Goal: Find specific page/section: Find specific page/section

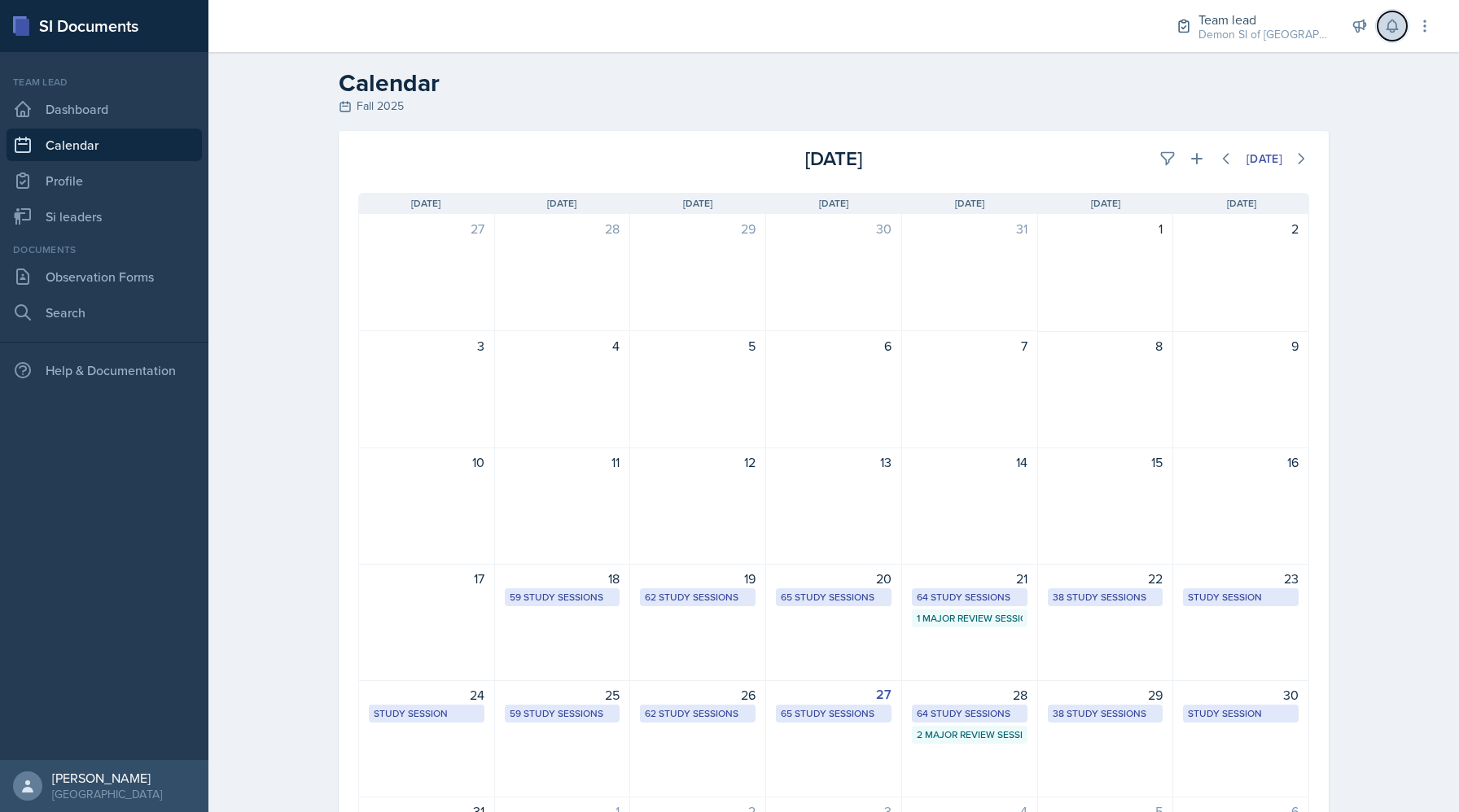
click at [1394, 24] on icon at bounding box center [1392, 26] width 16 height 16
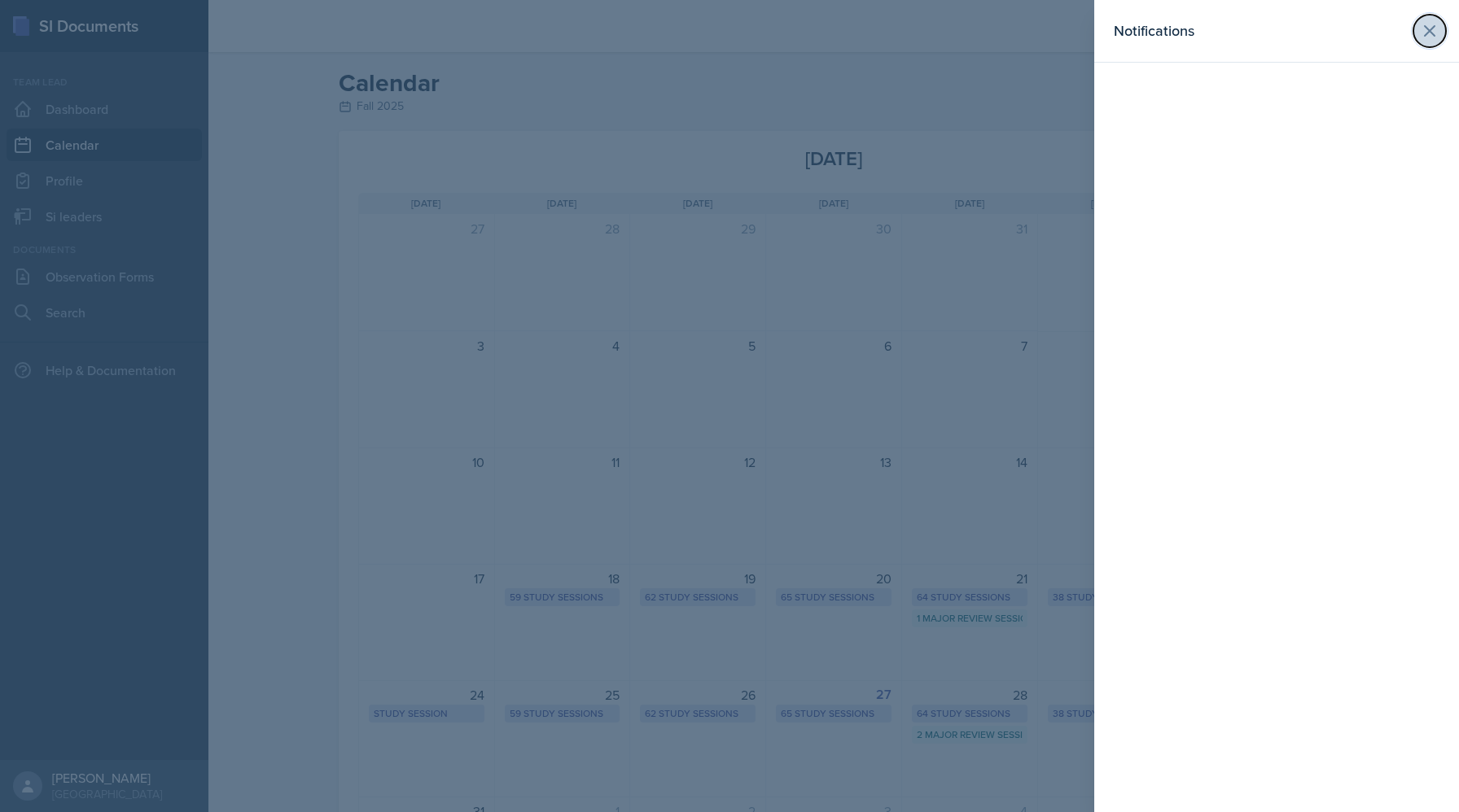
click at [1421, 27] on icon at bounding box center [1430, 31] width 20 height 20
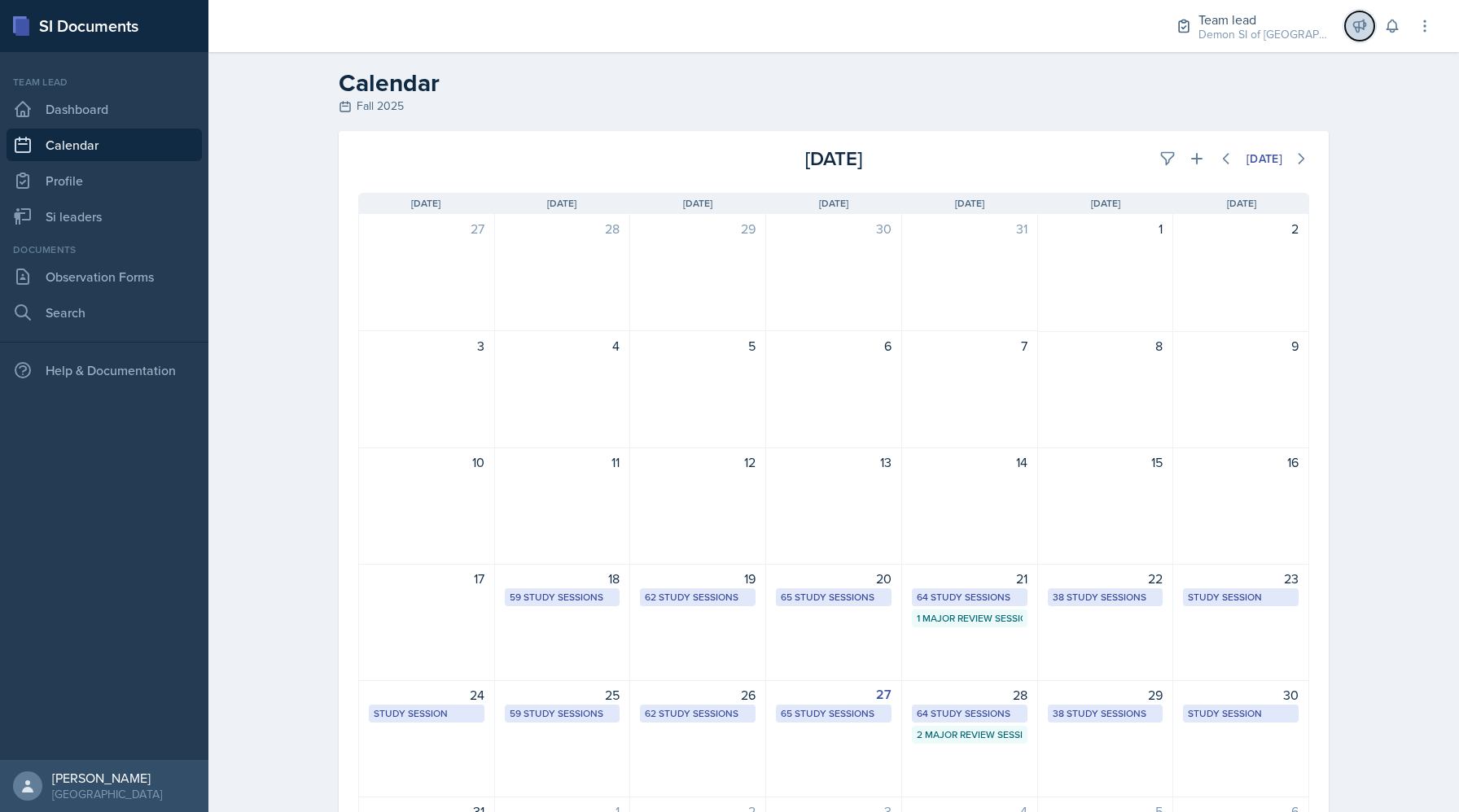
click at [1362, 20] on icon at bounding box center [1360, 27] width 12 height 12
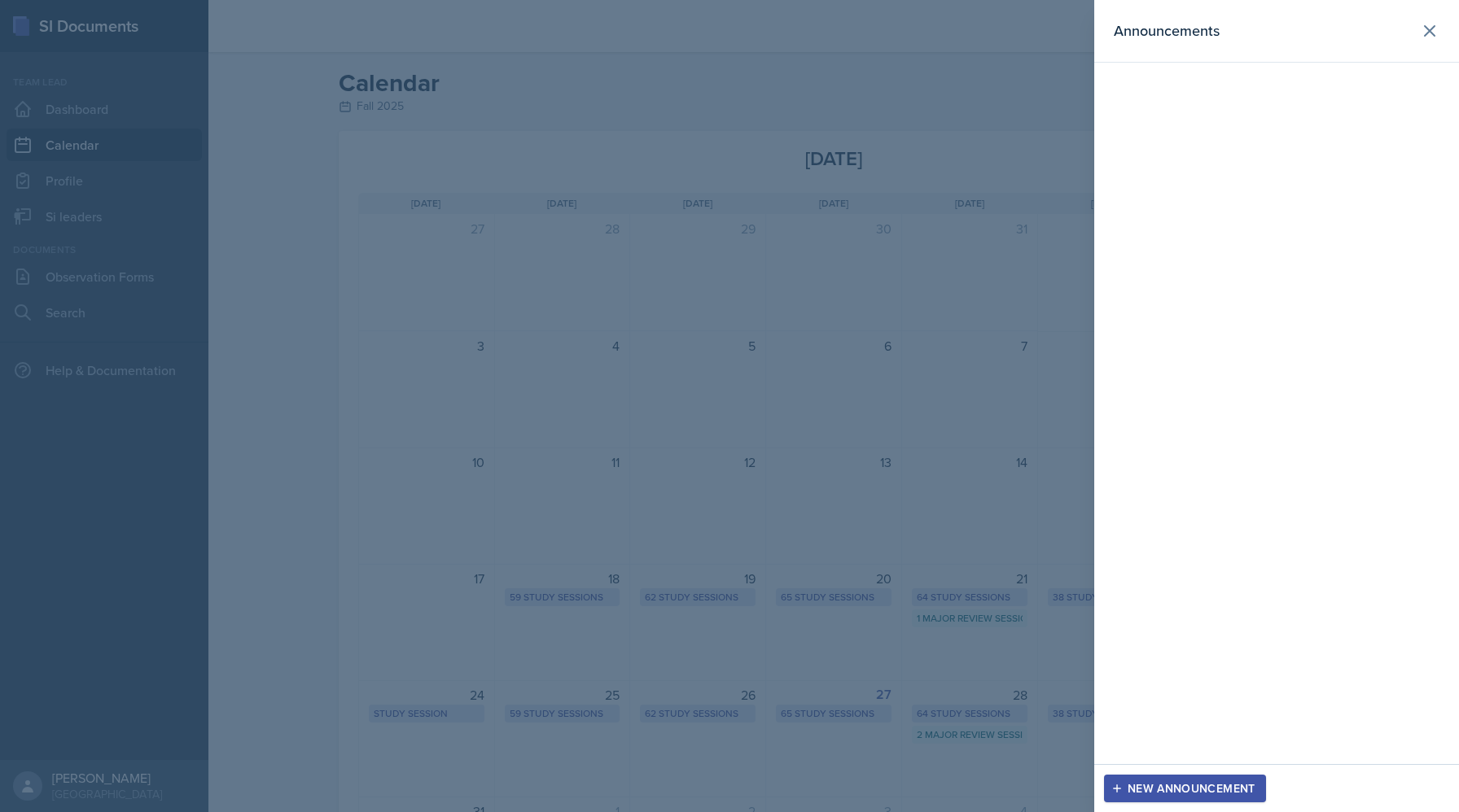
click at [800, 76] on div at bounding box center [730, 406] width 1459 height 812
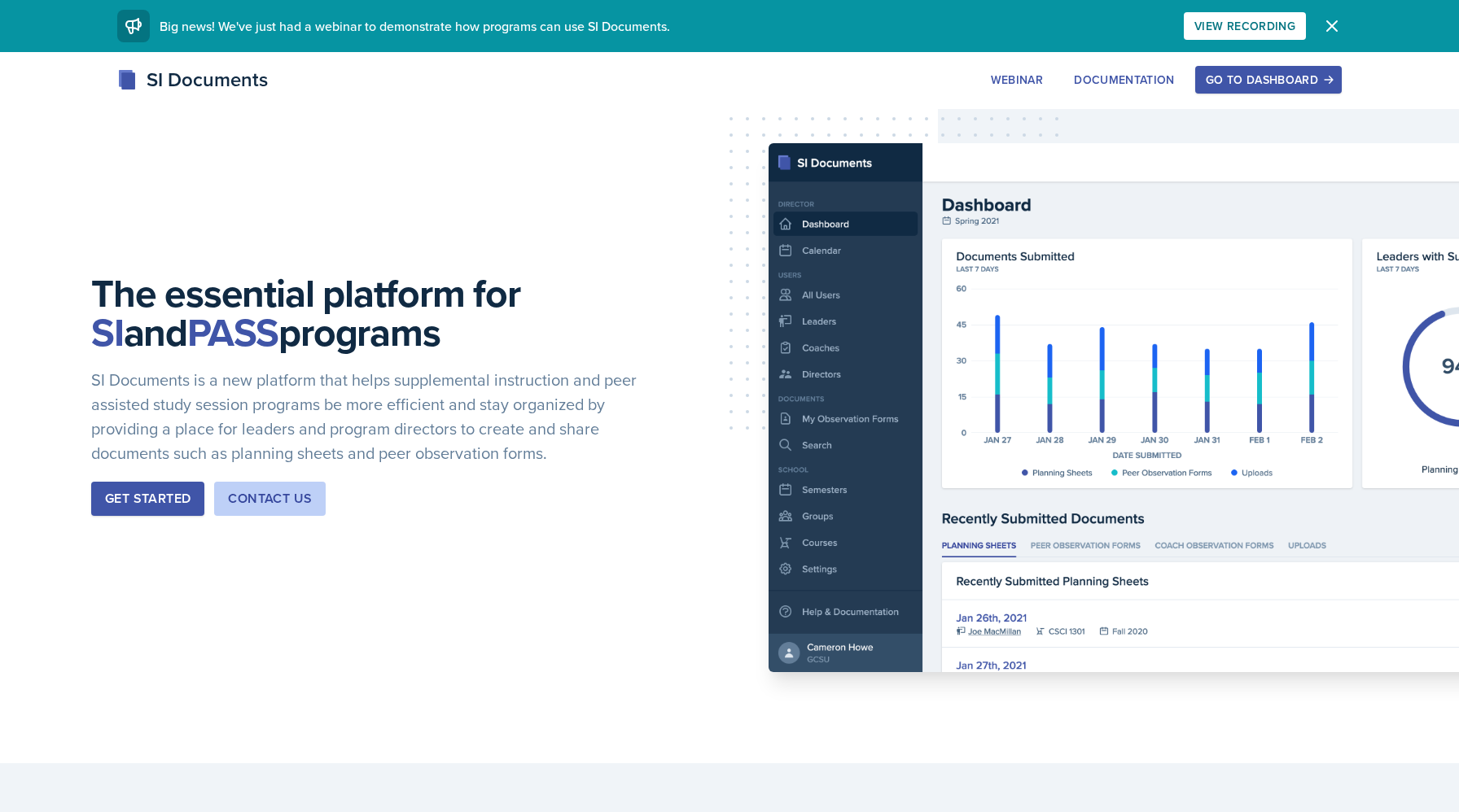
click at [1257, 84] on div "Go to Dashboard" at bounding box center [1268, 79] width 125 height 13
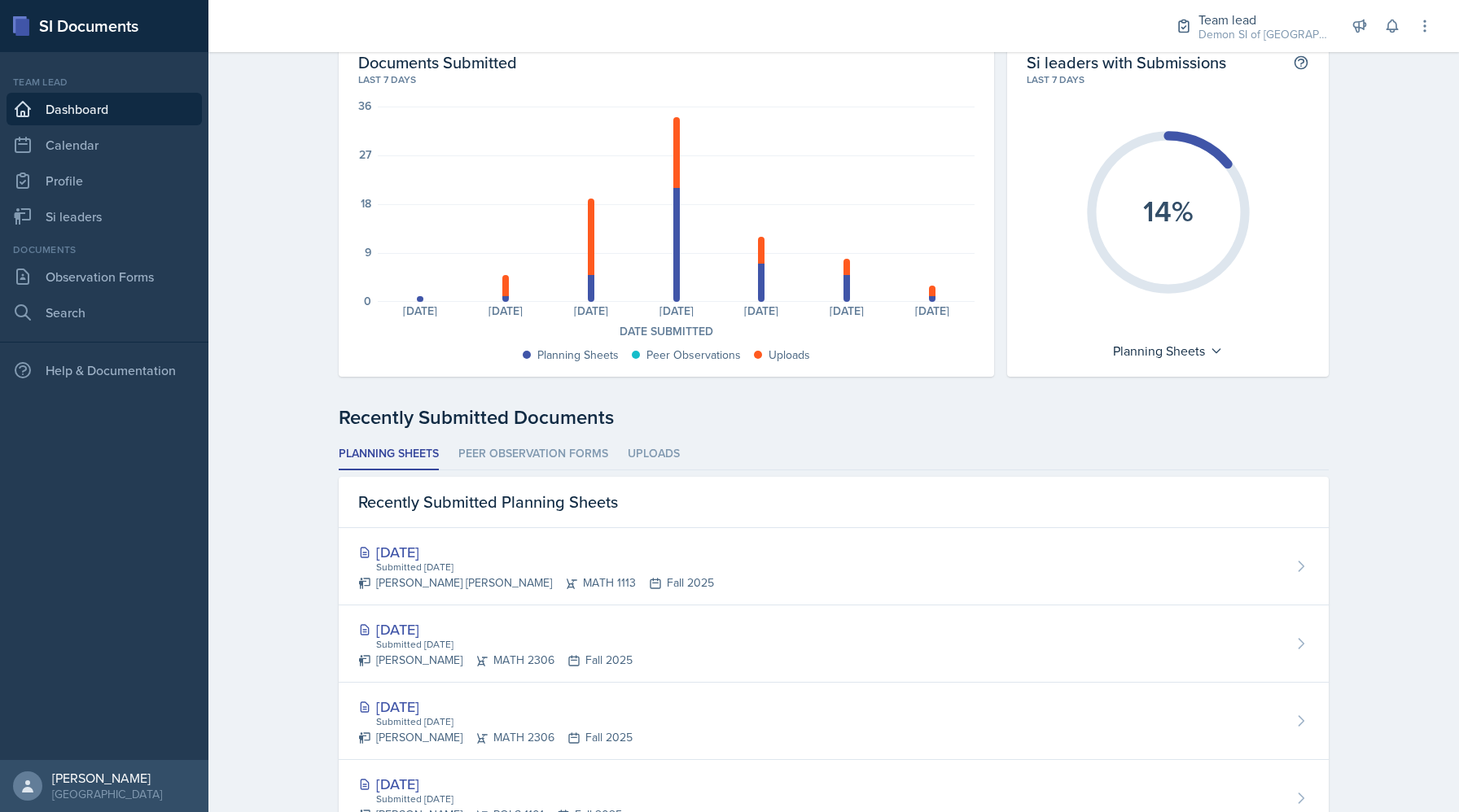
scroll to position [80, 0]
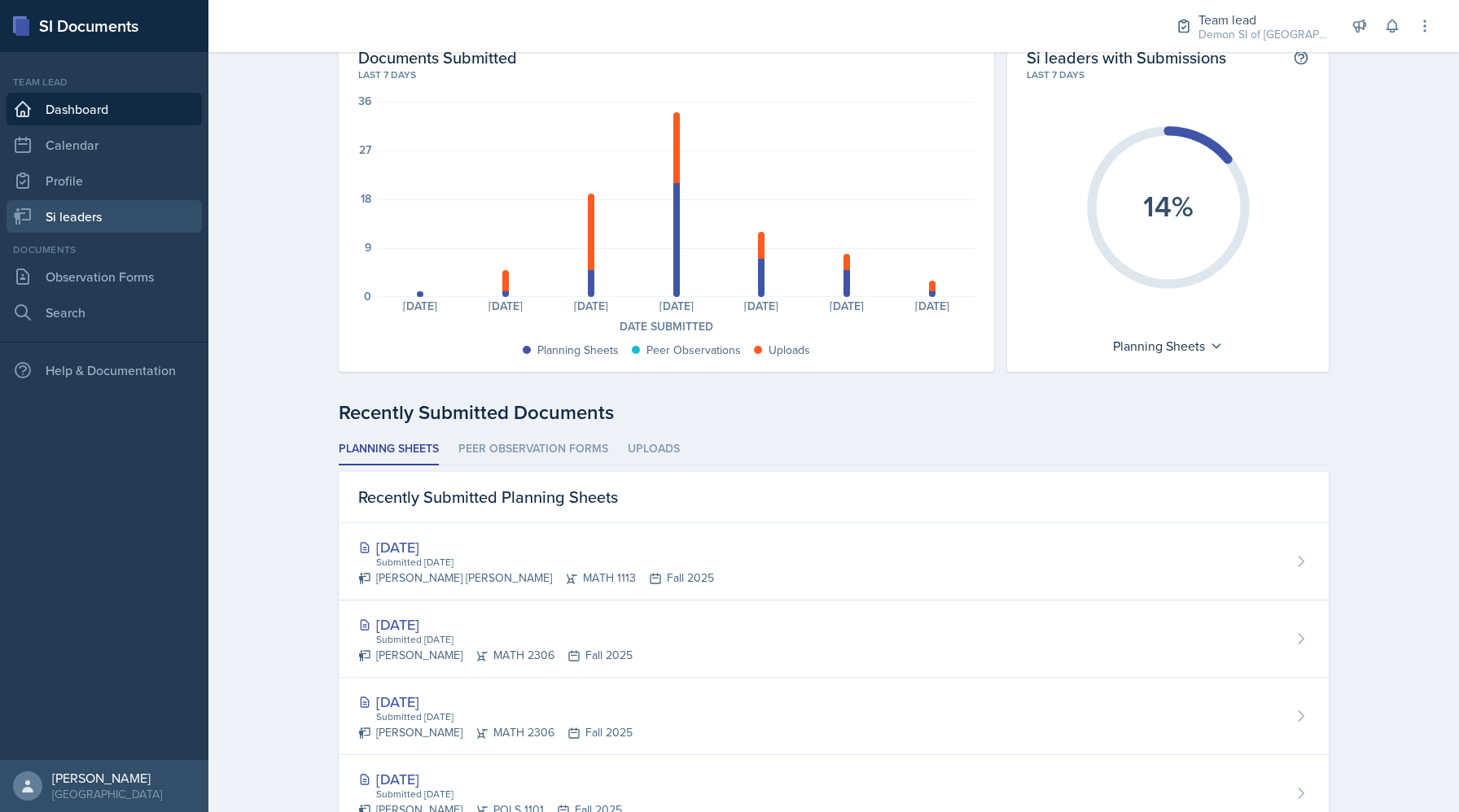
click at [102, 216] on link "Si leaders" at bounding box center [104, 216] width 196 height 33
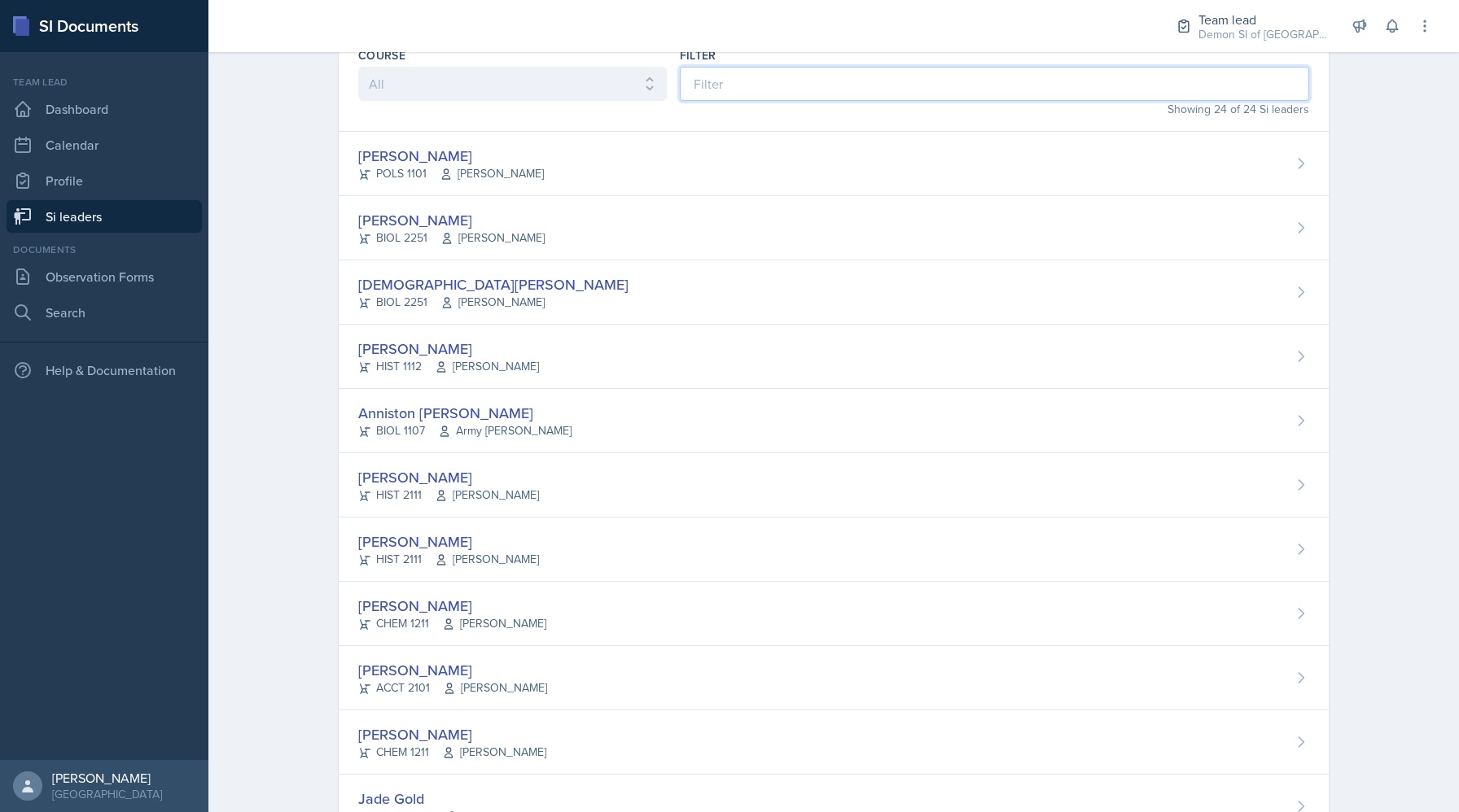
click at [658, 95] on div "Course All ACCT 2101 ACCT 2102 ACCT 4050 ANTH 1102 ANTH 3301 ARCH 1000 ARCH 100…" at bounding box center [834, 83] width 990 height 98
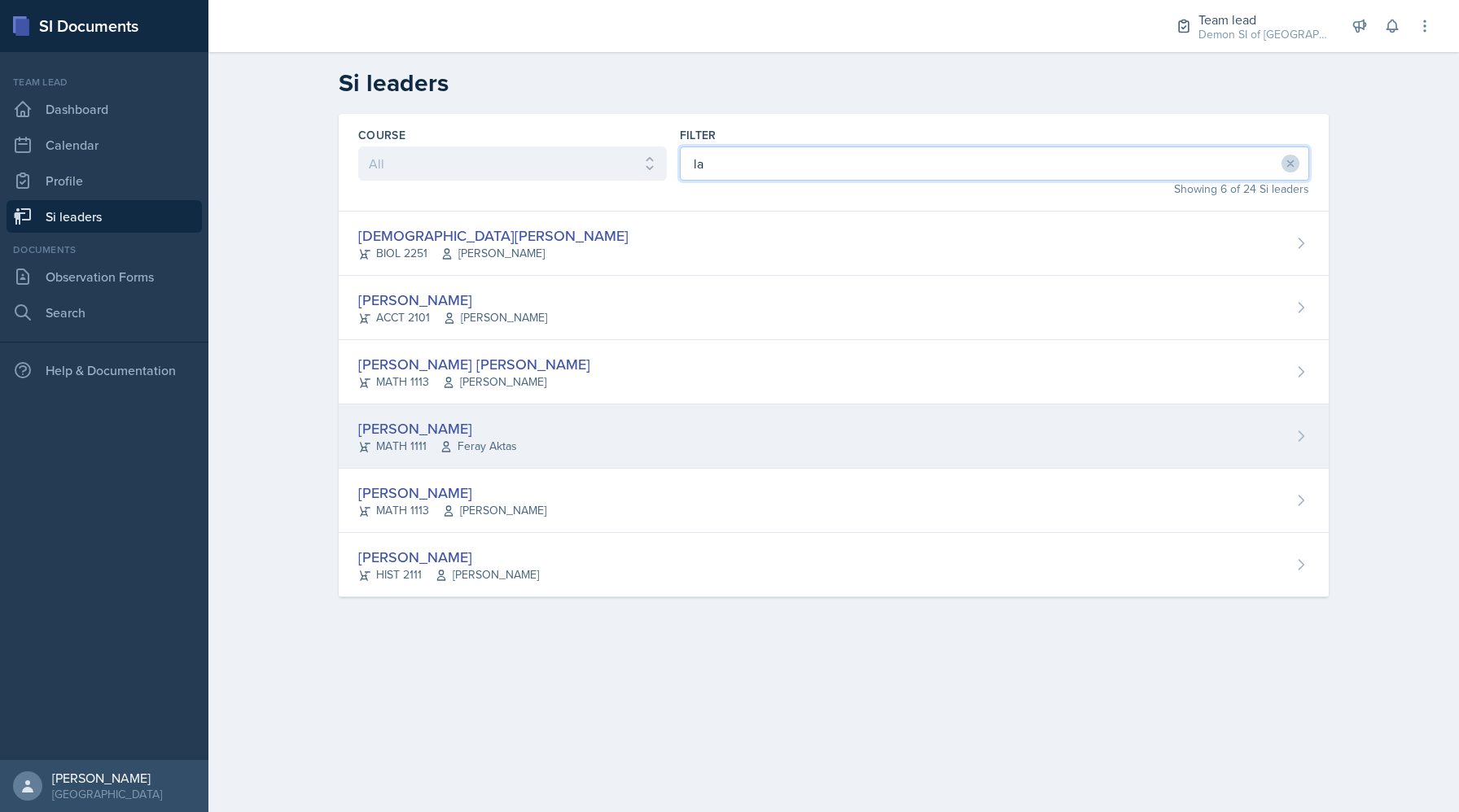
type input "la"
click at [592, 440] on div "[PERSON_NAME] MATH 1111 Feray Aktas" at bounding box center [834, 437] width 990 height 64
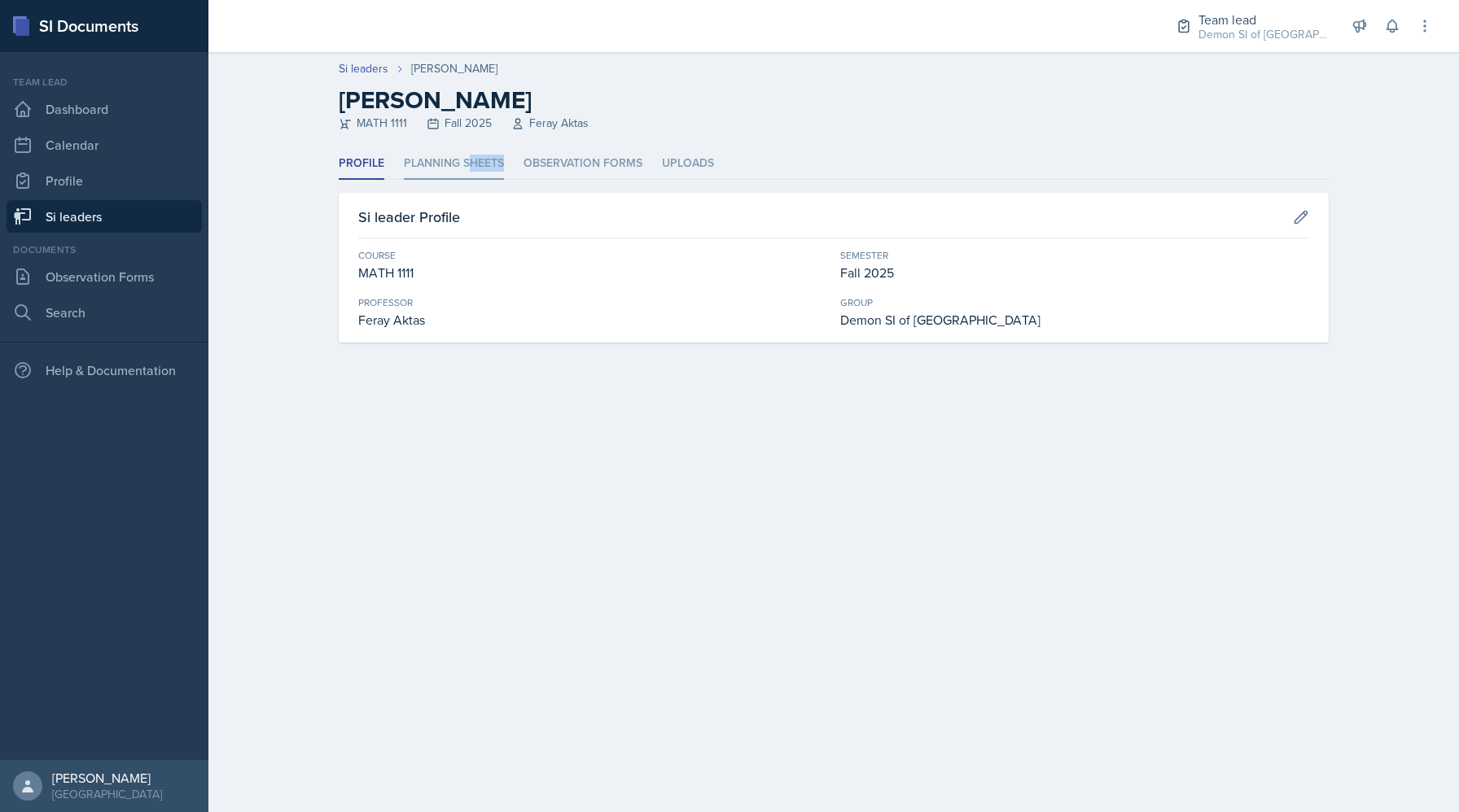
click at [467, 171] on li "Planning Sheets" at bounding box center [454, 165] width 101 height 32
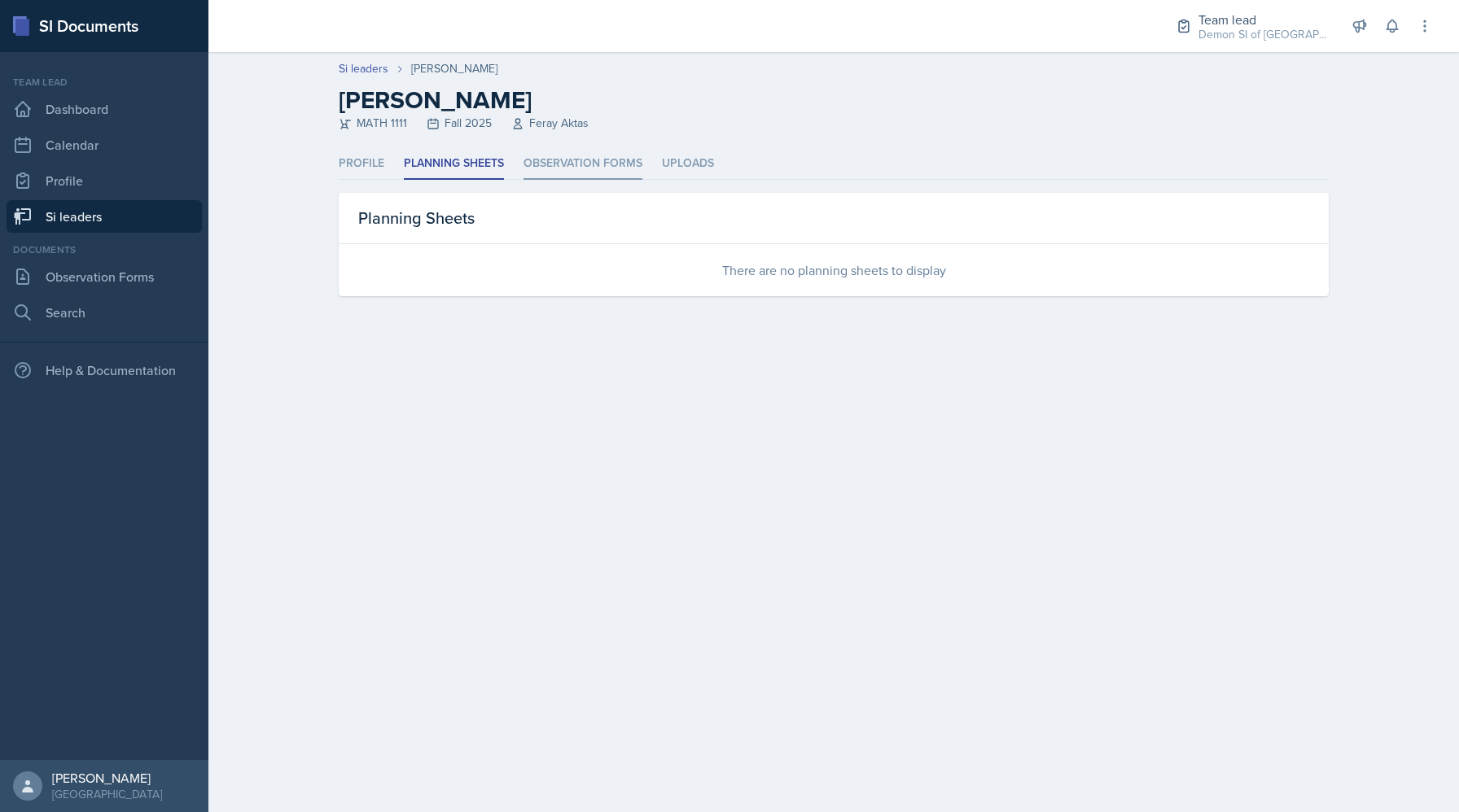
click at [577, 152] on li "Observation Forms" at bounding box center [583, 165] width 119 height 32
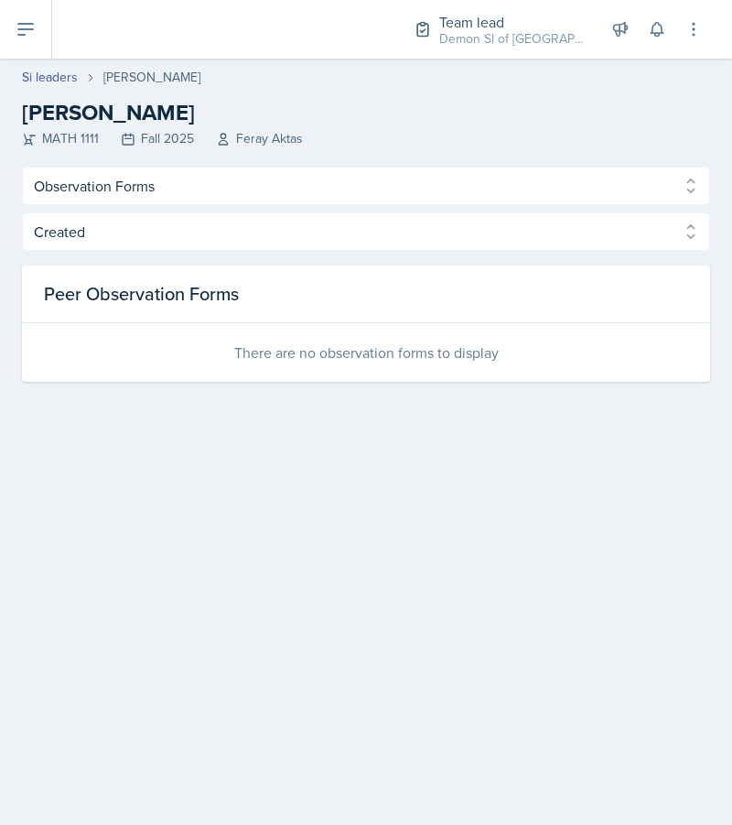
click at [405, 265] on div "Peer Observation Forms" at bounding box center [366, 294] width 688 height 58
